Goal: Information Seeking & Learning: Learn about a topic

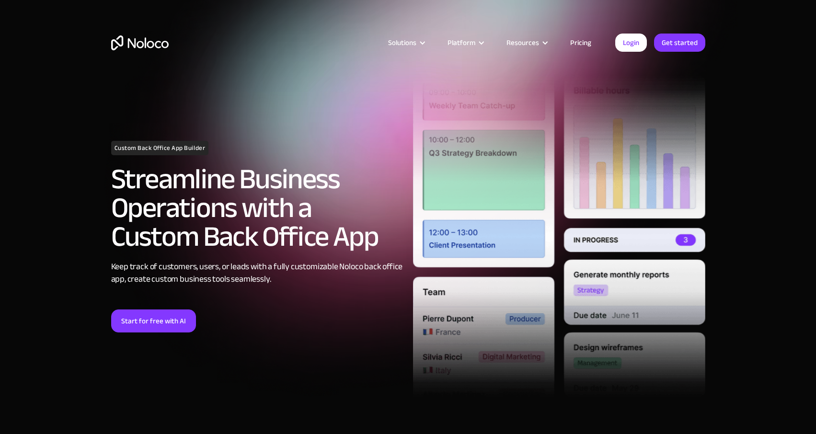
click at [579, 39] on link "Pricing" at bounding box center [580, 42] width 45 height 12
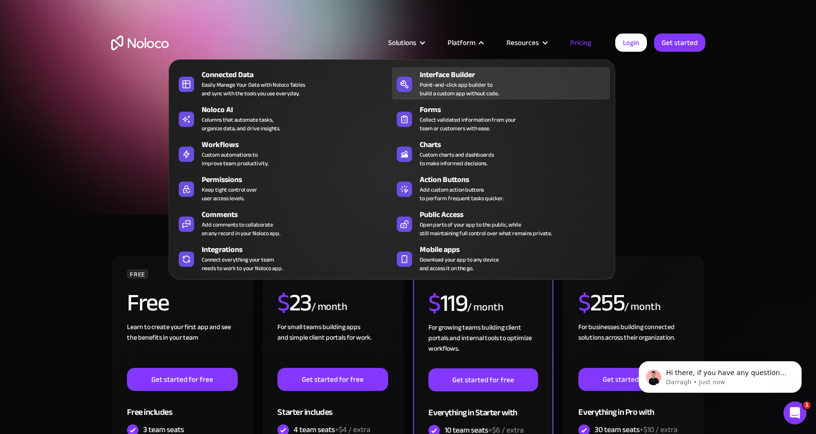
click at [440, 81] on div "Point-and-click app builder to build a custom app without code." at bounding box center [459, 89] width 79 height 17
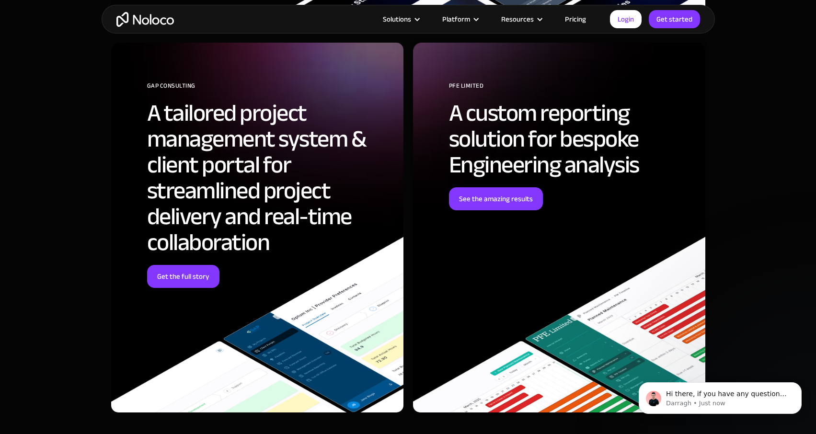
scroll to position [2341, 0]
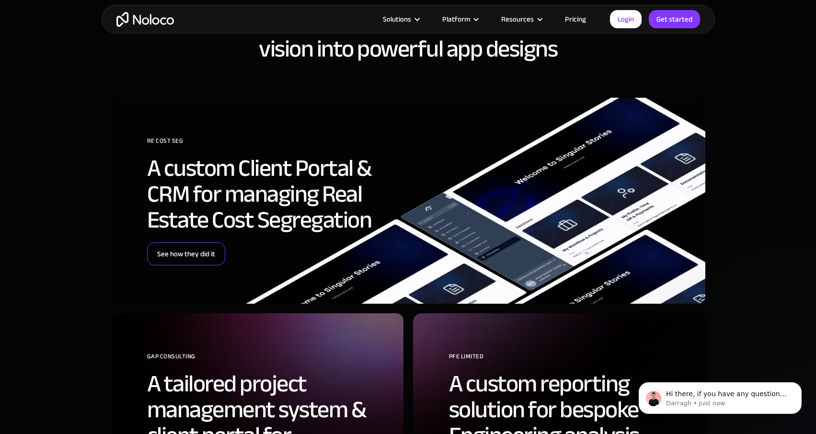
click at [192, 255] on link "See how they did it" at bounding box center [186, 254] width 78 height 23
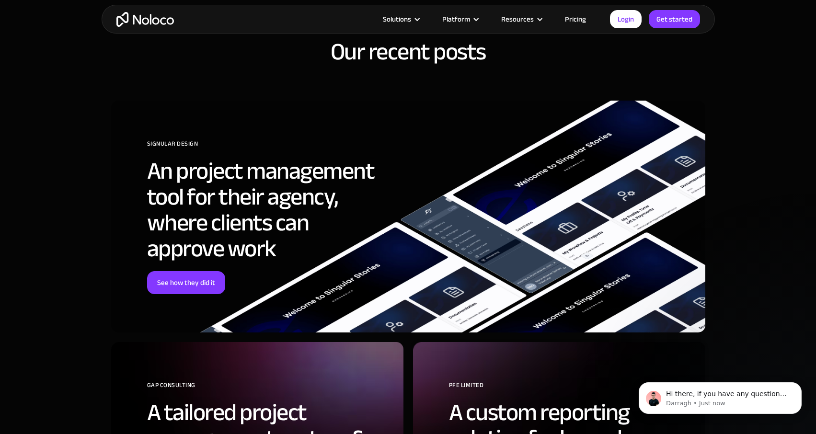
scroll to position [3183, 0]
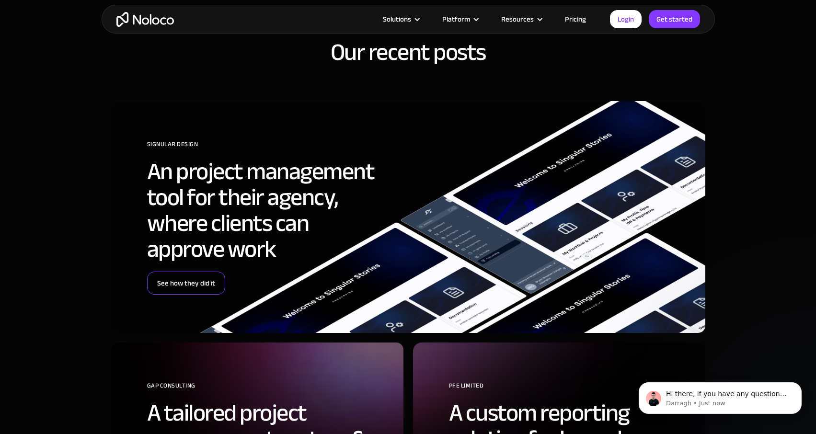
click at [196, 272] on link "See how they did it" at bounding box center [186, 283] width 78 height 23
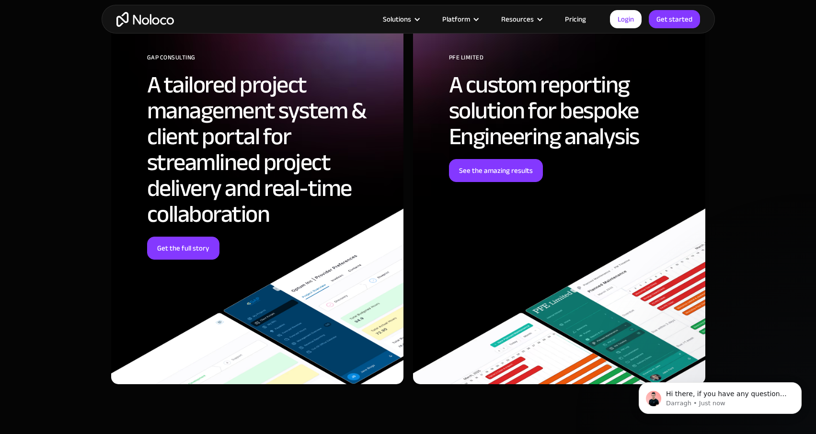
scroll to position [3508, 0]
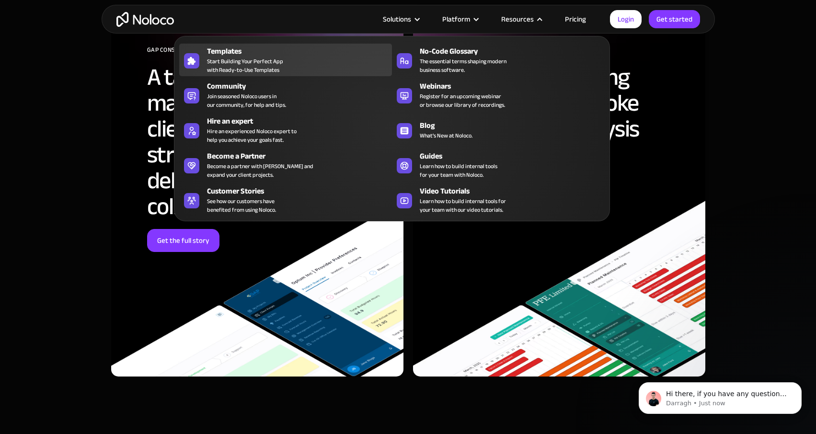
click at [218, 70] on span "Start Building Your Perfect App with Ready-to-Use Templates" at bounding box center [245, 65] width 76 height 17
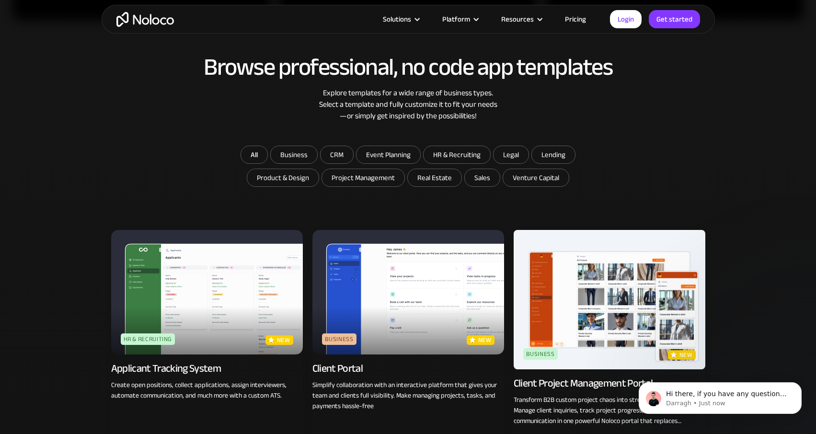
scroll to position [515, 0]
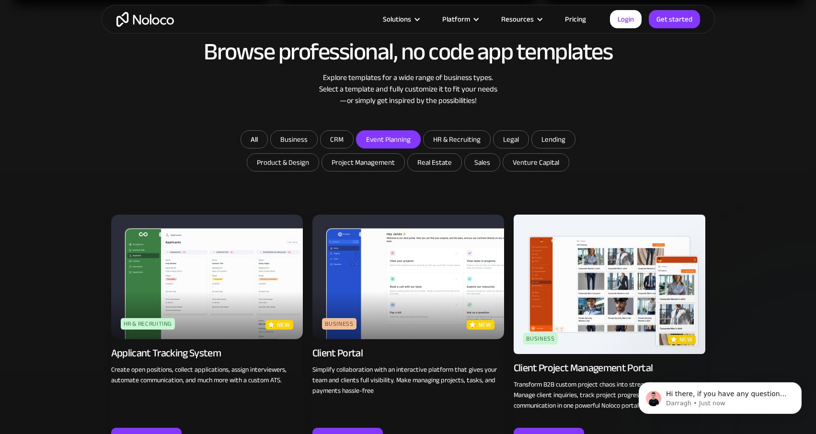
click at [395, 137] on input "Event Planning" at bounding box center [389, 139] width 64 height 17
checkbox input "true"
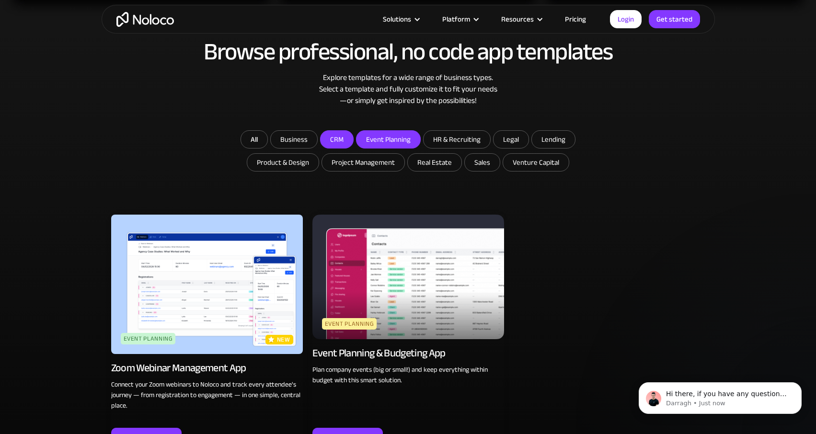
click at [337, 140] on input "CRM" at bounding box center [337, 139] width 33 height 17
checkbox input "true"
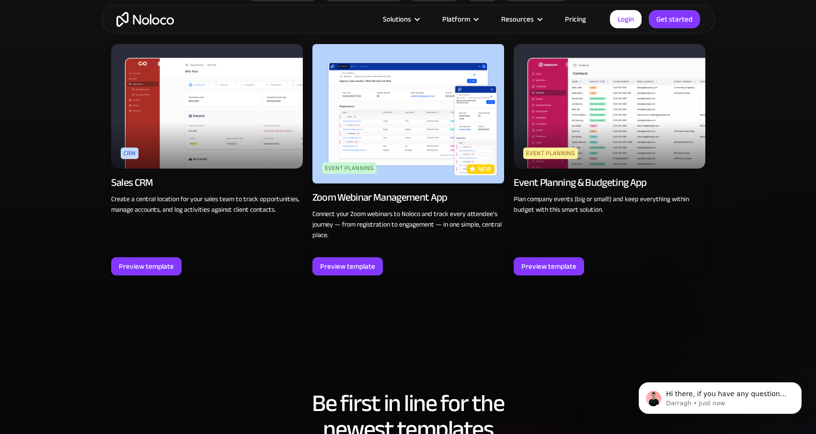
scroll to position [681, 0]
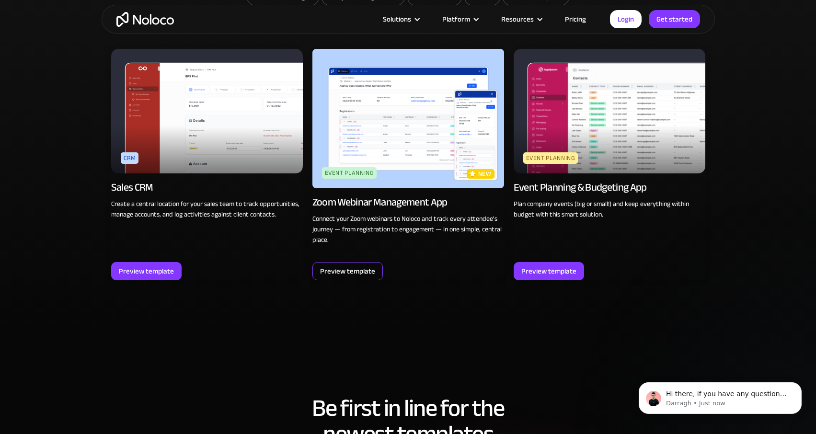
click at [355, 268] on div "Preview template" at bounding box center [347, 271] width 55 height 12
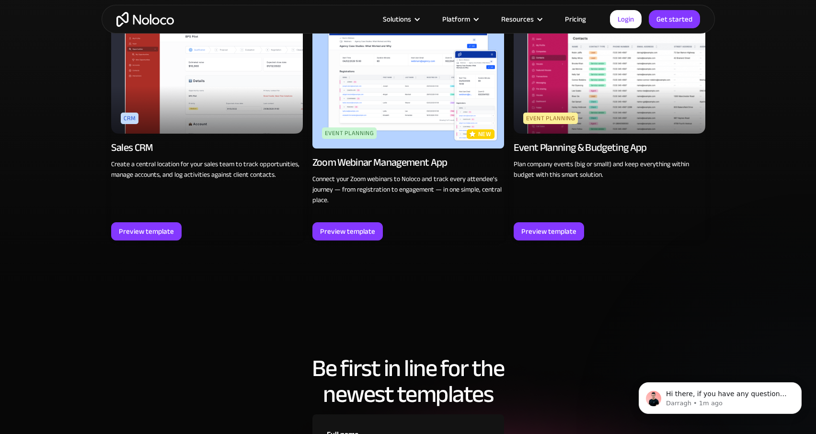
scroll to position [725, 0]
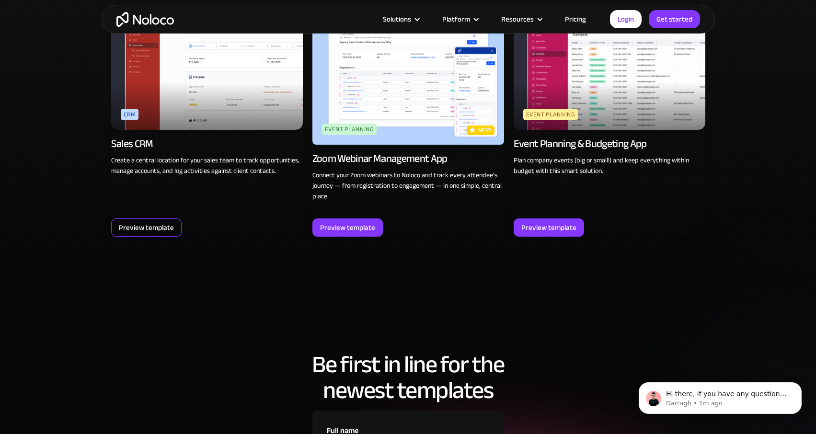
click at [154, 224] on div "Preview template" at bounding box center [146, 227] width 55 height 12
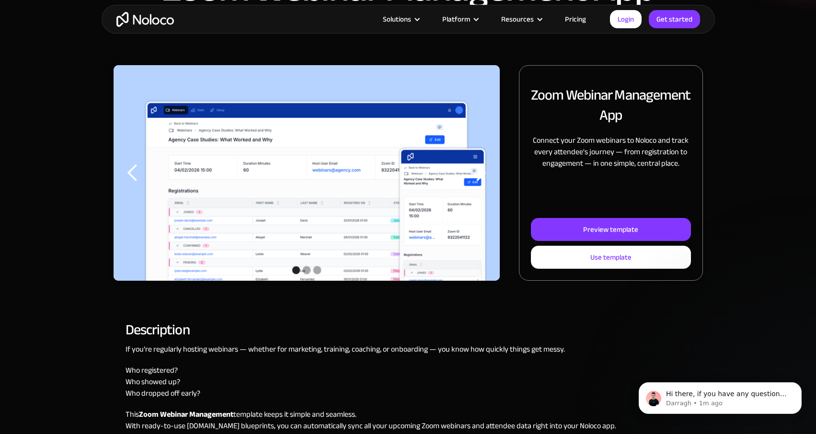
scroll to position [109, 0]
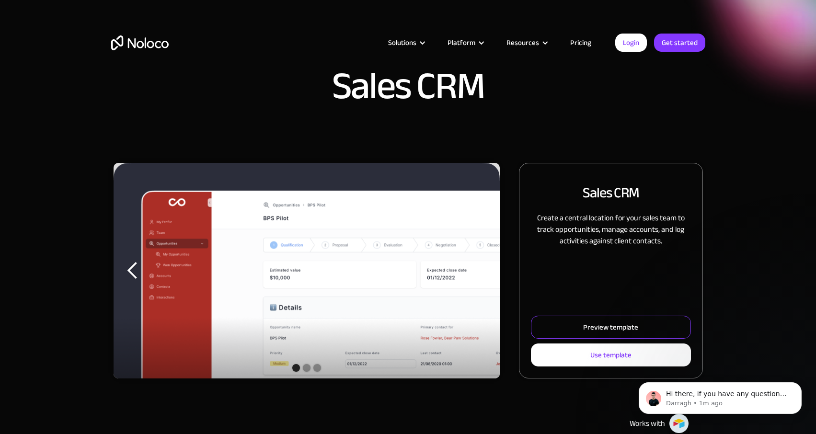
click at [591, 328] on div "Preview template" at bounding box center [610, 327] width 55 height 12
